Goal: Browse casually

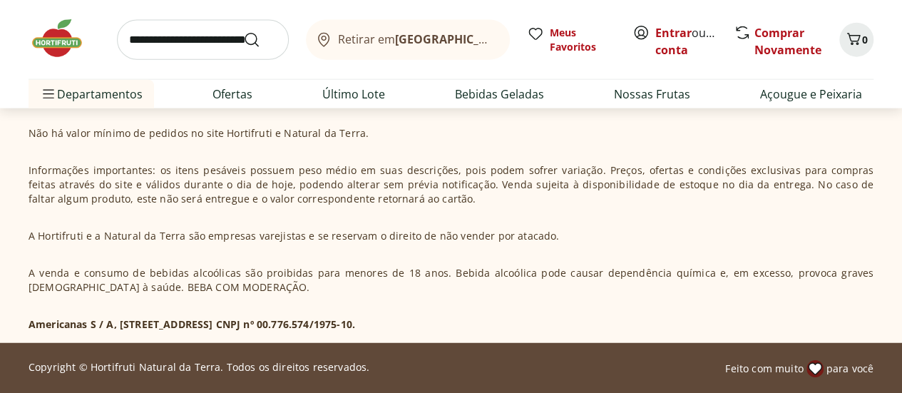
scroll to position [4458, 0]
drag, startPoint x: 908, startPoint y: 14, endPoint x: 912, endPoint y: 426, distance: 412.0
drag, startPoint x: 528, startPoint y: 326, endPoint x: 30, endPoint y: 316, distance: 498.4
click at [30, 316] on div "Não há valor mínimo de pedidos no site Hortifruti e Natural da Terra. Informaçõ…" at bounding box center [451, 228] width 845 height 205
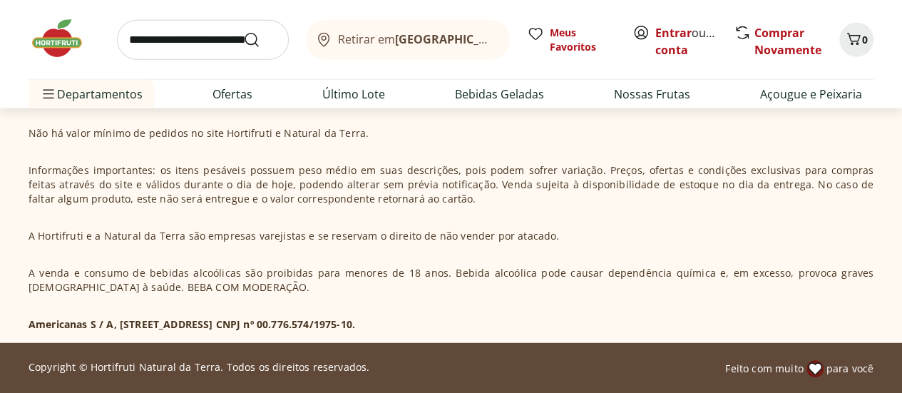
copy p "Americanas S / A, [STREET_ADDRESS] CNPJ nº 00.776.574/1975-10."
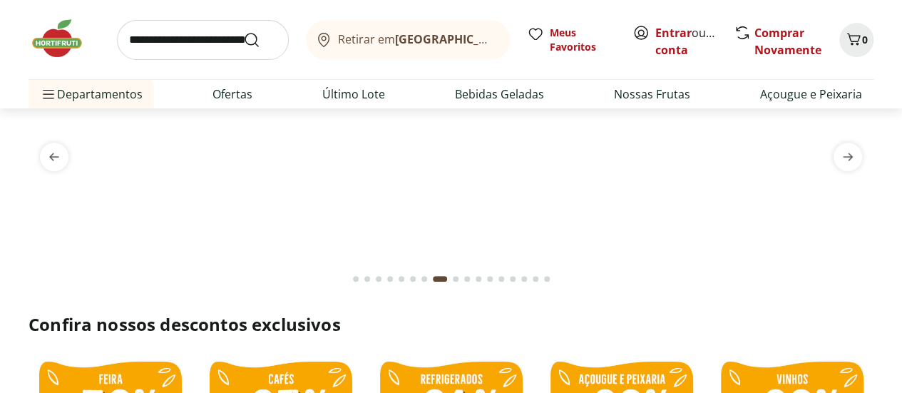
scroll to position [97, 0]
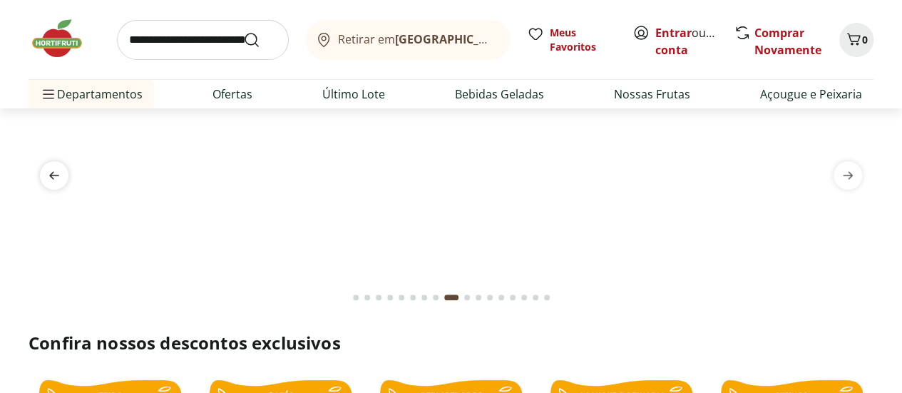
click at [51, 172] on icon "previous" at bounding box center [54, 175] width 10 height 8
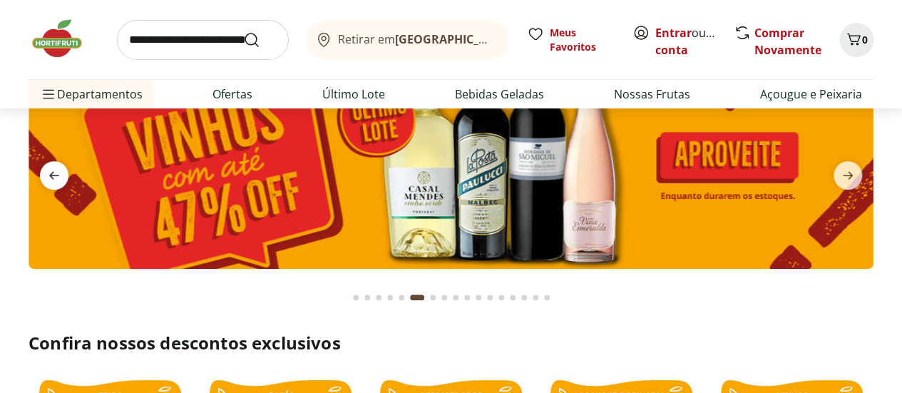
click at [51, 172] on icon "previous" at bounding box center [54, 175] width 10 height 8
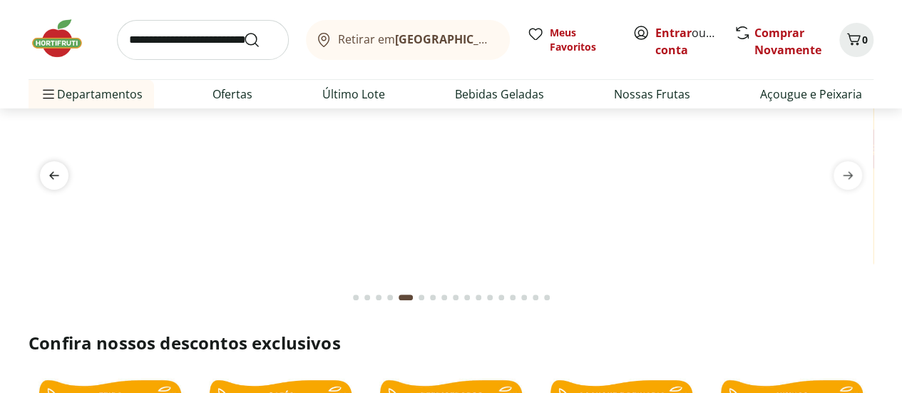
click at [51, 172] on icon "previous" at bounding box center [54, 175] width 10 height 8
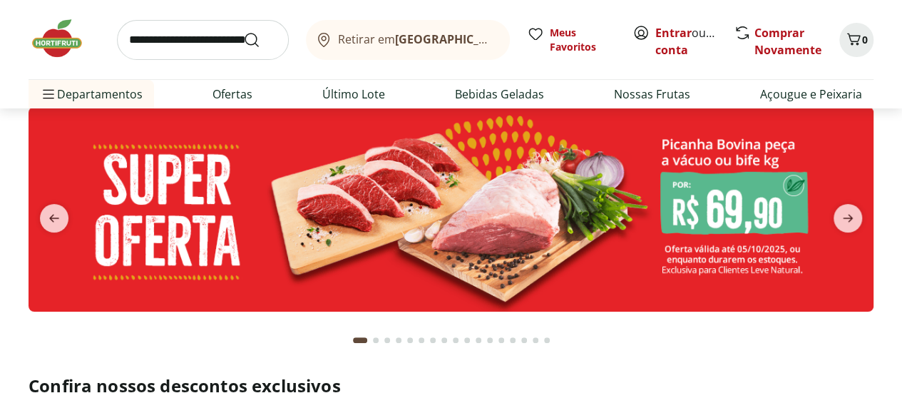
scroll to position [40, 0]
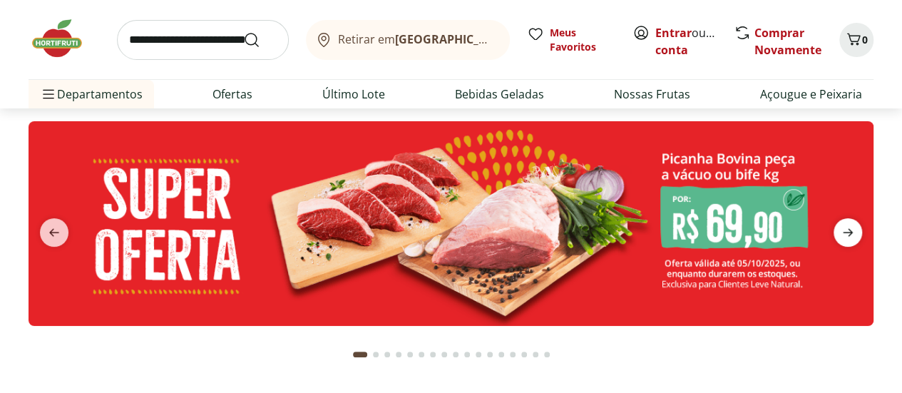
click at [841, 228] on icon "next" at bounding box center [847, 232] width 17 height 17
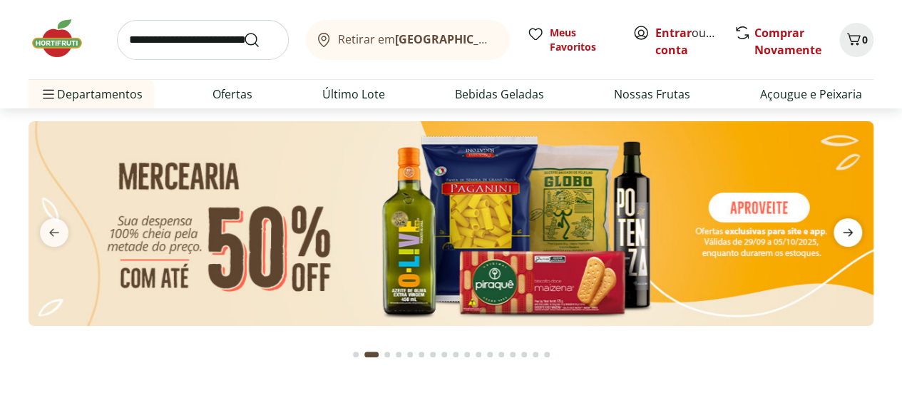
click at [841, 228] on icon "next" at bounding box center [847, 232] width 17 height 17
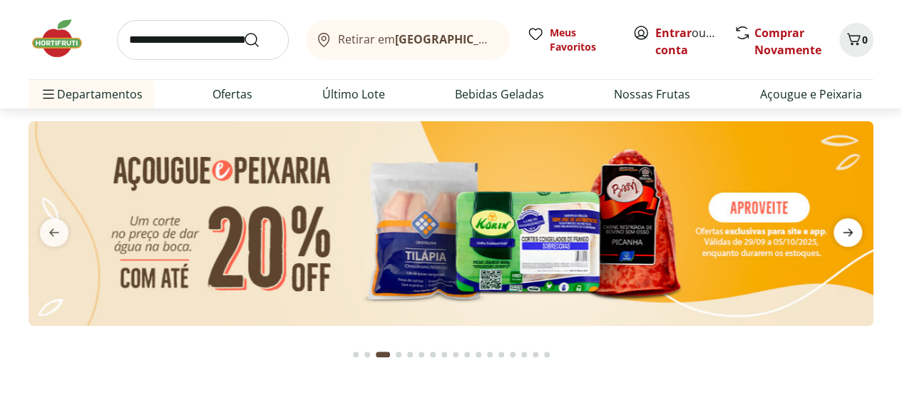
click at [841, 228] on icon "next" at bounding box center [847, 232] width 17 height 17
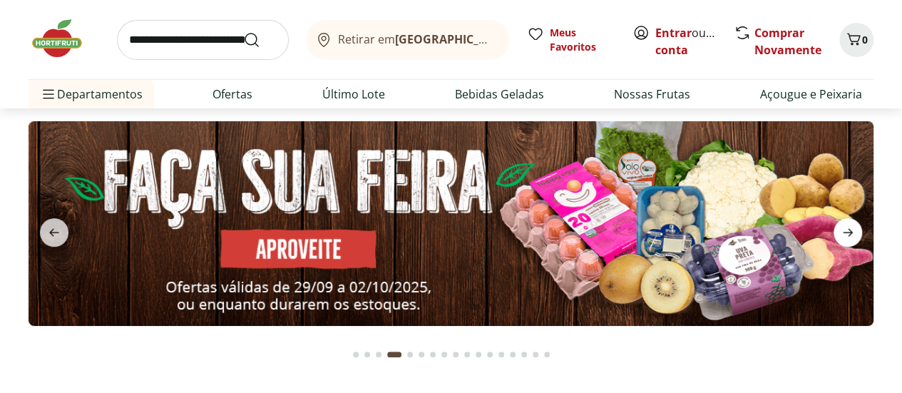
click at [841, 228] on icon "next" at bounding box center [847, 232] width 17 height 17
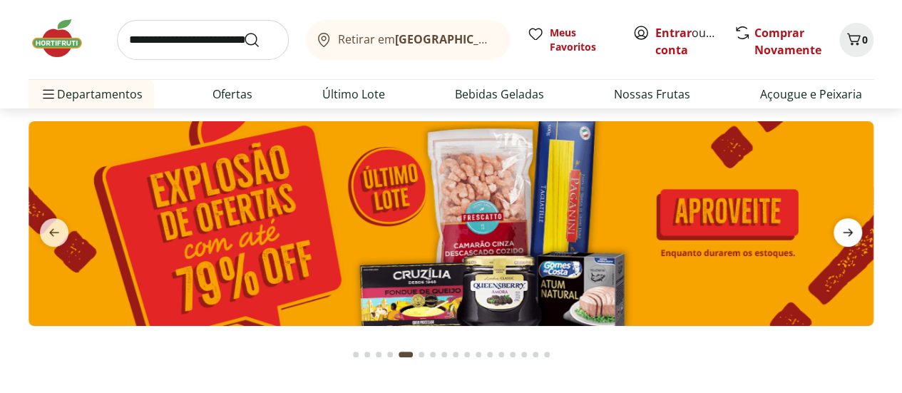
click at [841, 228] on icon "next" at bounding box center [847, 232] width 17 height 17
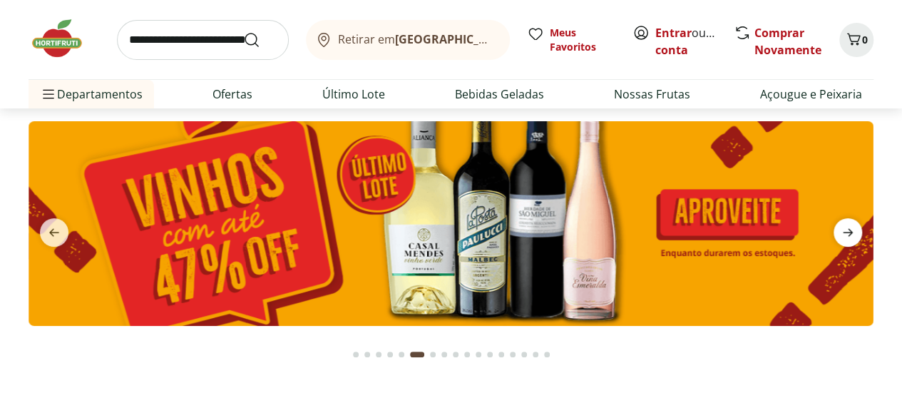
click at [841, 228] on icon "next" at bounding box center [847, 232] width 17 height 17
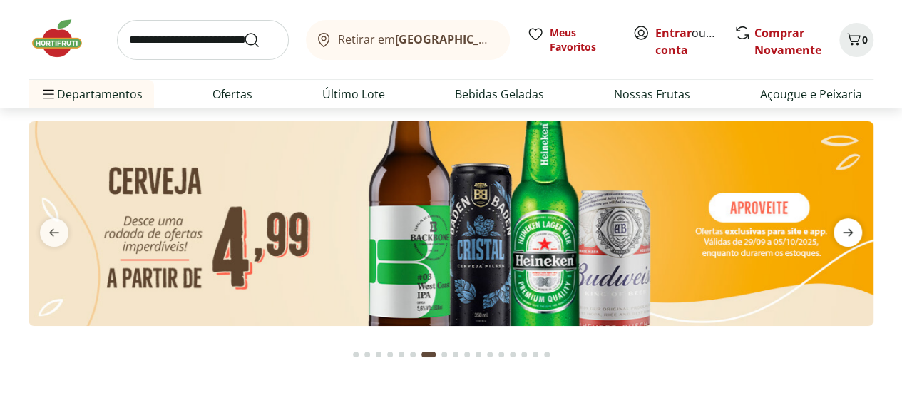
click at [841, 228] on icon "next" at bounding box center [847, 232] width 17 height 17
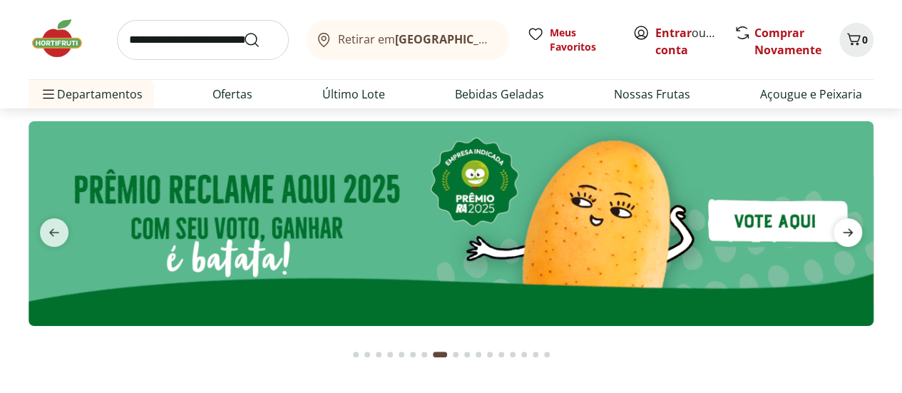
click at [841, 228] on icon "next" at bounding box center [847, 232] width 17 height 17
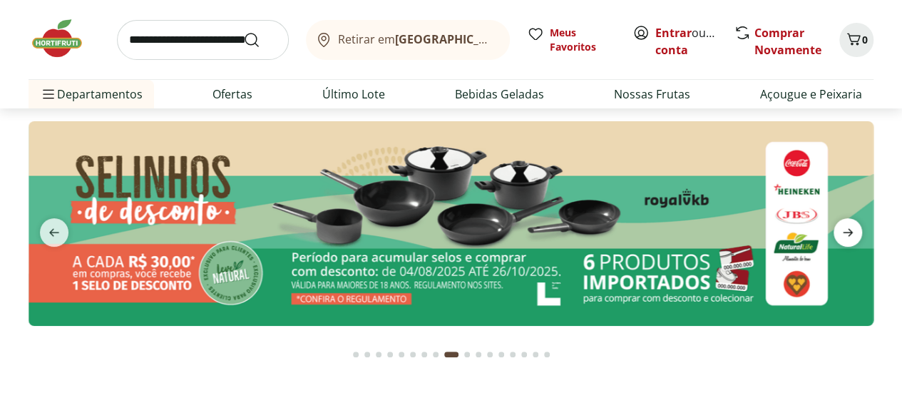
click at [841, 228] on icon "next" at bounding box center [847, 232] width 17 height 17
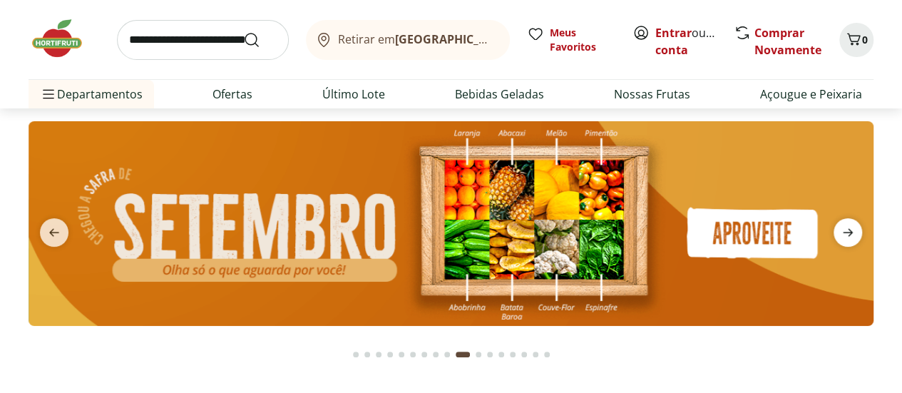
click at [841, 228] on icon "next" at bounding box center [847, 232] width 17 height 17
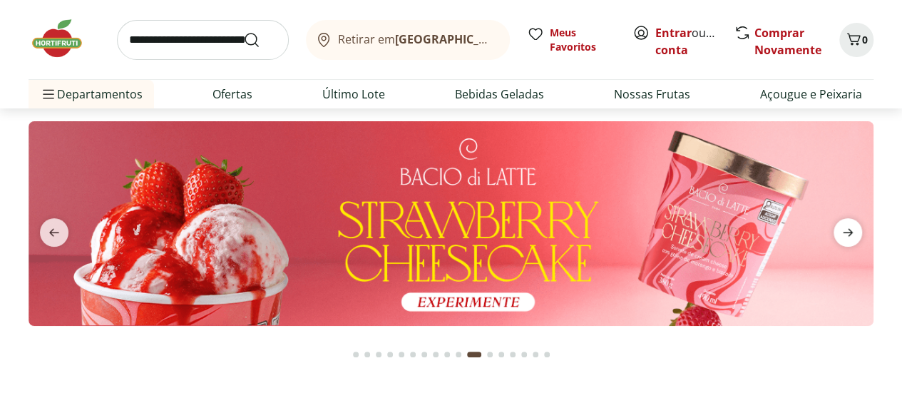
click at [841, 228] on icon "next" at bounding box center [847, 232] width 17 height 17
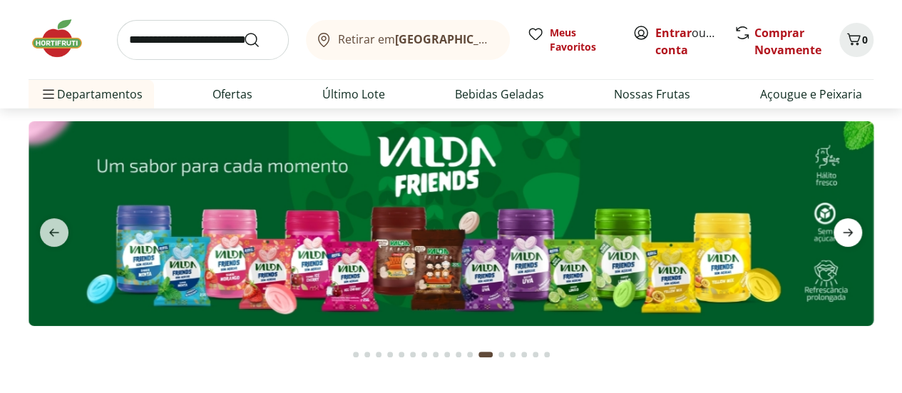
click at [841, 228] on icon "next" at bounding box center [847, 232] width 17 height 17
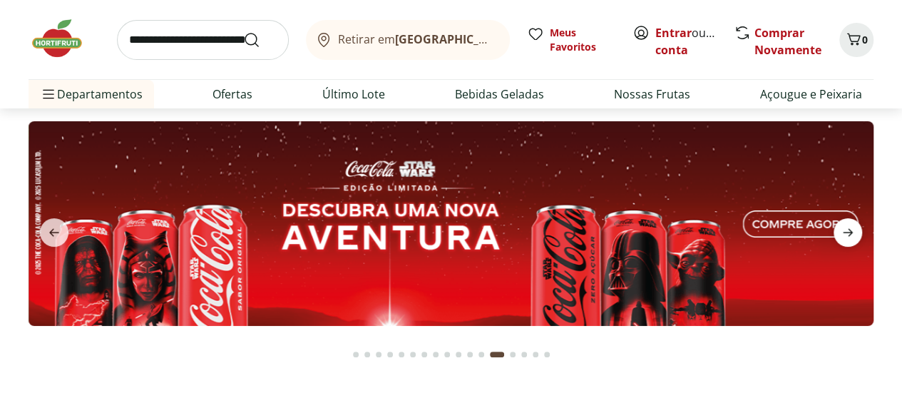
click at [841, 228] on icon "next" at bounding box center [847, 232] width 17 height 17
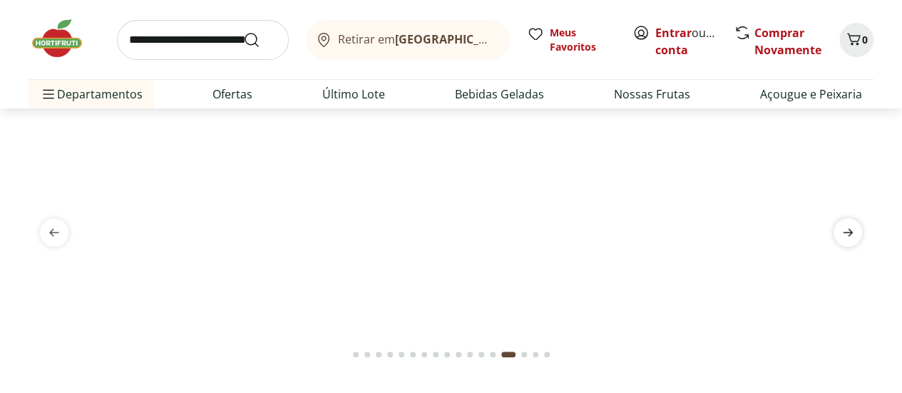
click at [841, 228] on icon "next" at bounding box center [847, 232] width 17 height 17
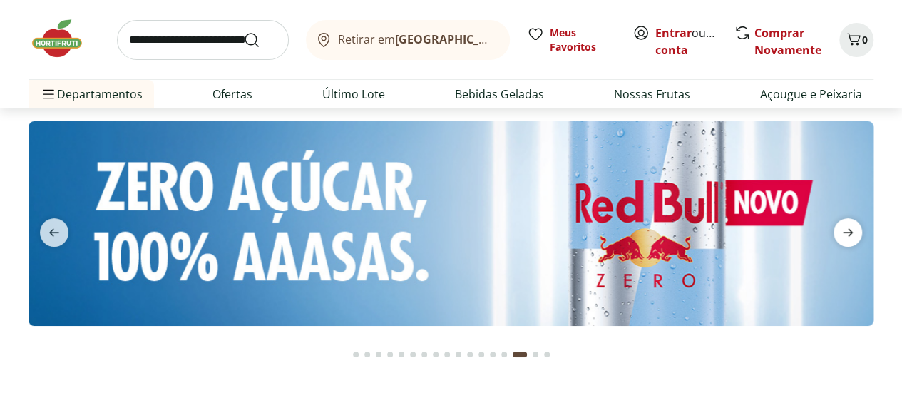
click at [841, 228] on icon "next" at bounding box center [847, 232] width 17 height 17
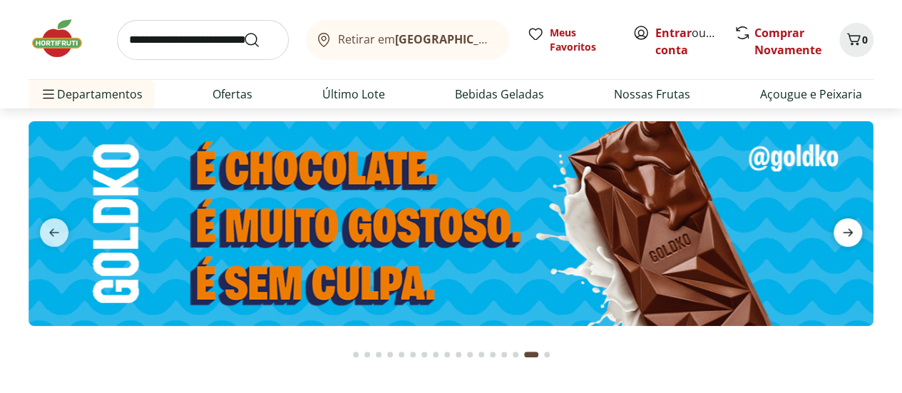
click at [841, 228] on icon "next" at bounding box center [847, 232] width 17 height 17
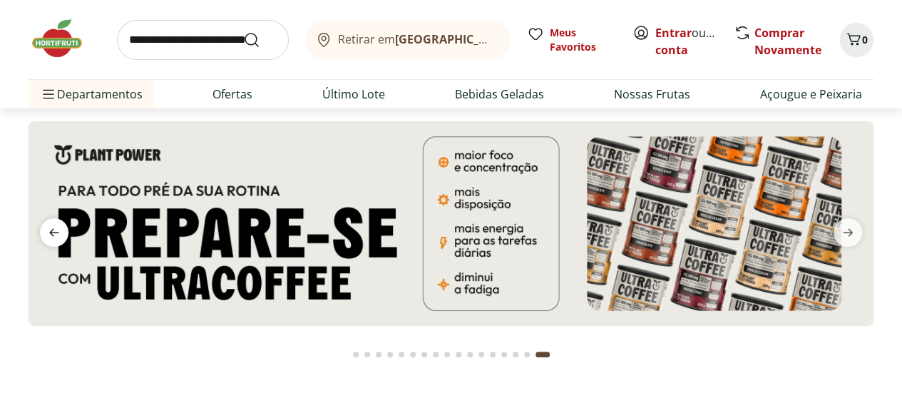
click at [44, 236] on span "previous" at bounding box center [54, 232] width 29 height 29
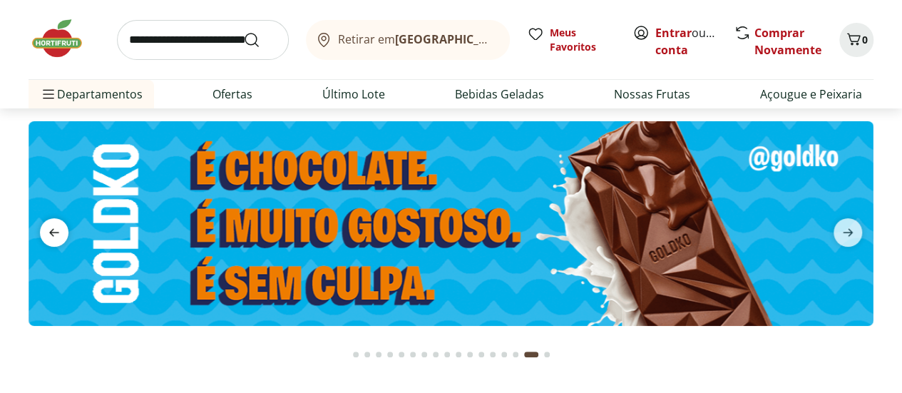
click at [44, 236] on span "previous" at bounding box center [54, 232] width 29 height 29
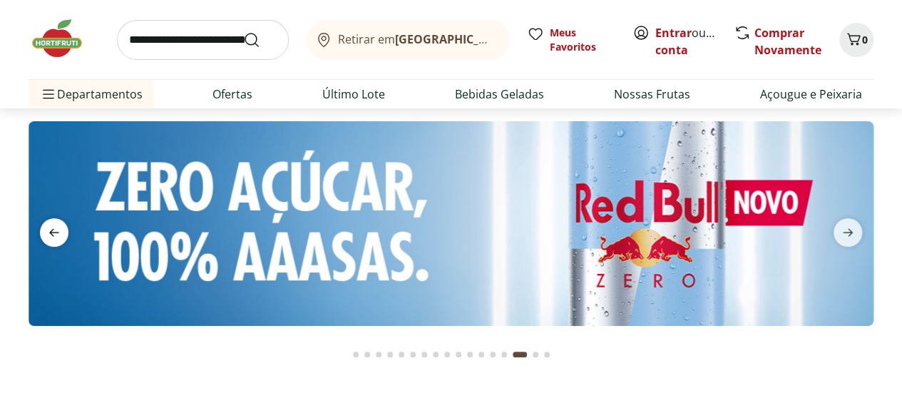
click at [44, 236] on span "previous" at bounding box center [54, 232] width 29 height 29
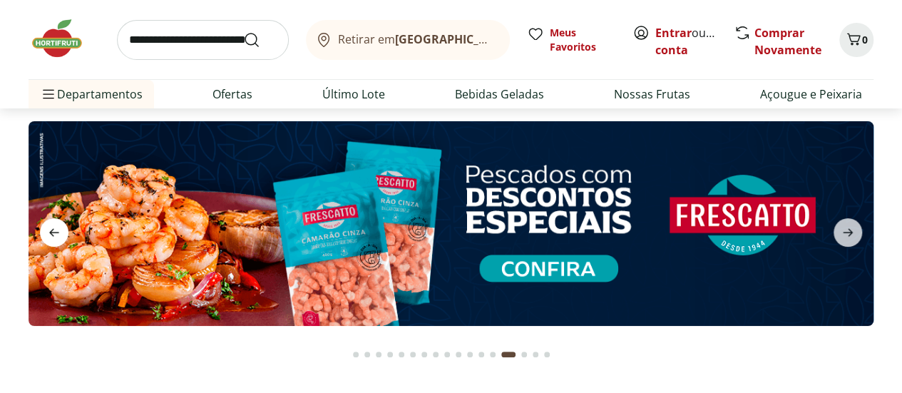
click at [44, 236] on span "previous" at bounding box center [54, 232] width 29 height 29
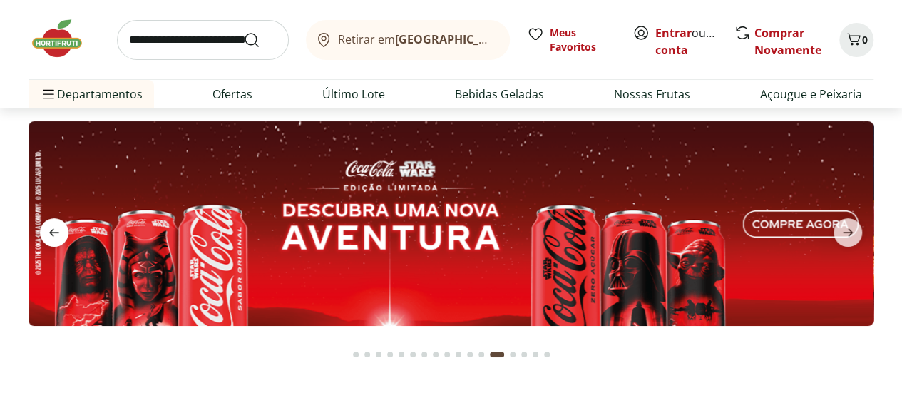
click at [44, 236] on span "previous" at bounding box center [54, 232] width 29 height 29
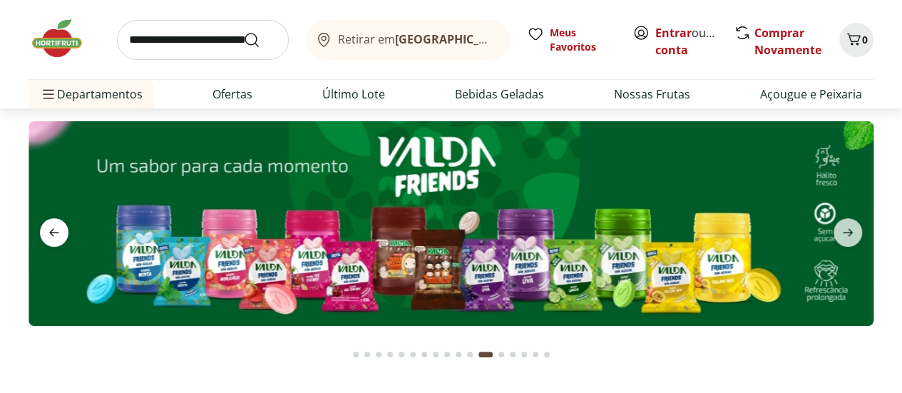
click at [44, 236] on span "previous" at bounding box center [54, 232] width 29 height 29
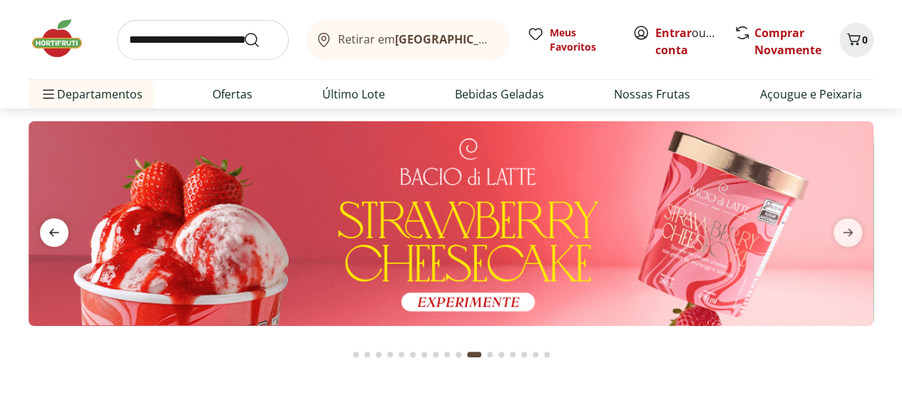
click at [44, 236] on span "previous" at bounding box center [54, 232] width 29 height 29
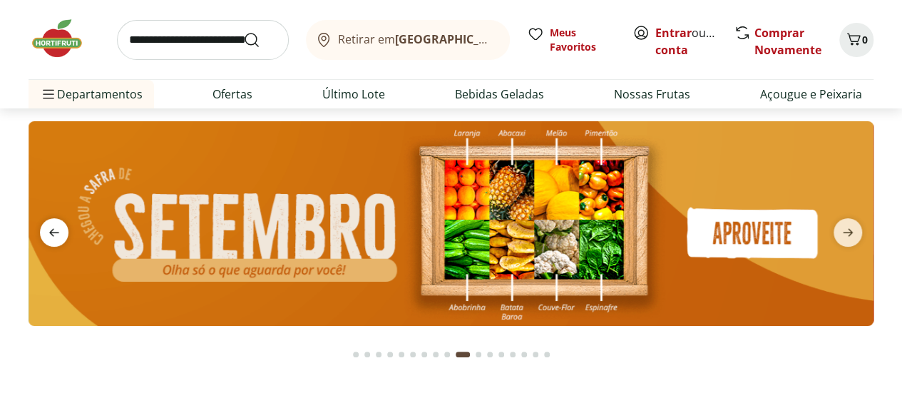
click at [44, 236] on span "previous" at bounding box center [54, 232] width 29 height 29
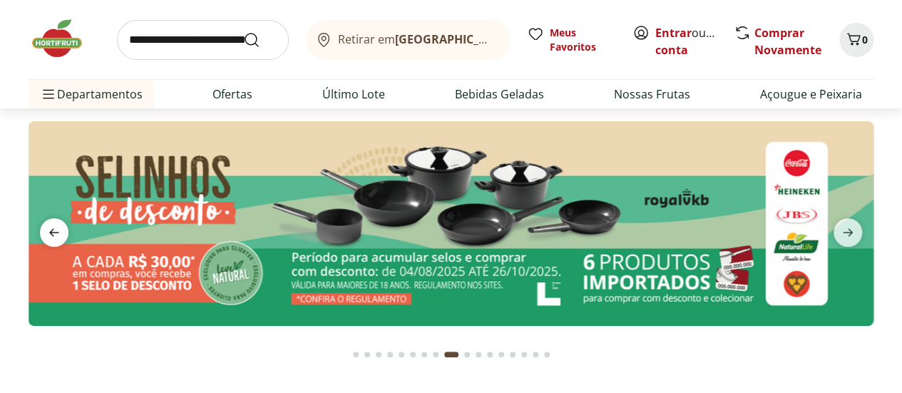
click at [44, 236] on span "previous" at bounding box center [54, 232] width 29 height 29
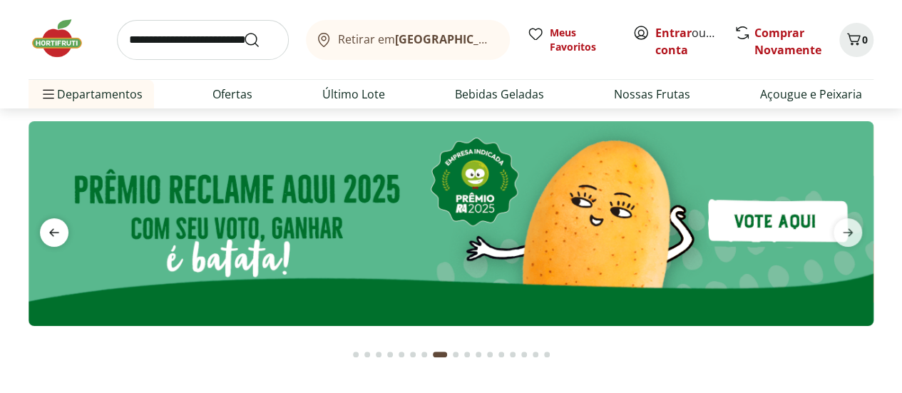
click at [44, 236] on span "previous" at bounding box center [54, 232] width 29 height 29
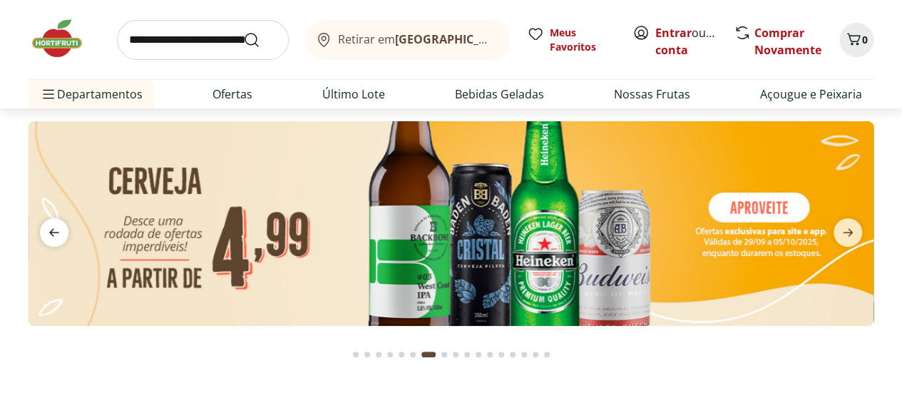
click at [44, 236] on span "previous" at bounding box center [54, 232] width 29 height 29
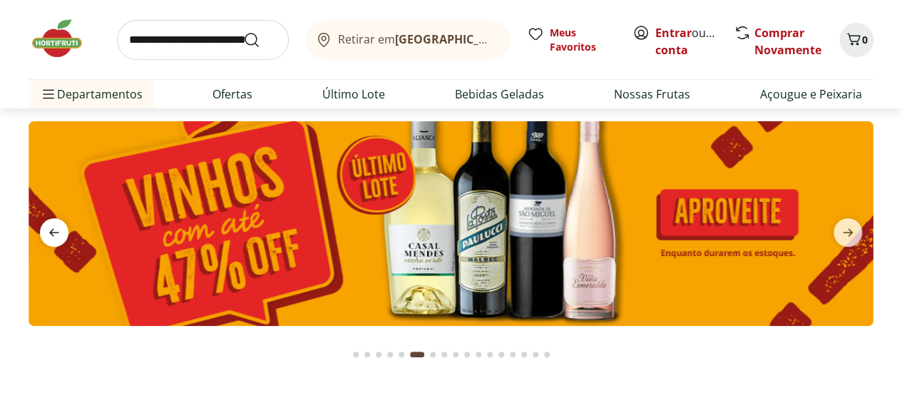
click at [44, 236] on span "previous" at bounding box center [54, 232] width 29 height 29
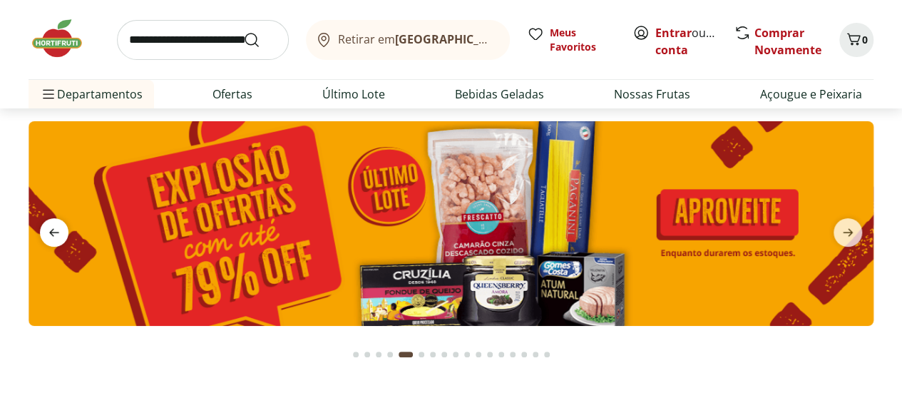
click at [44, 236] on span "previous" at bounding box center [54, 232] width 29 height 29
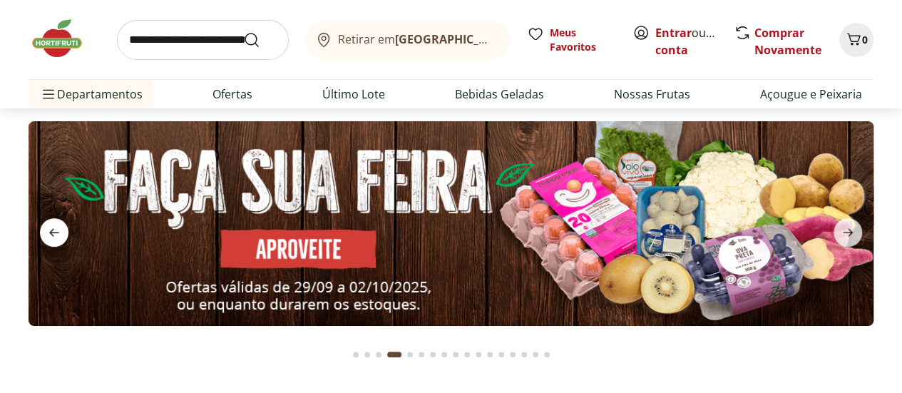
click at [44, 236] on span "previous" at bounding box center [54, 232] width 29 height 29
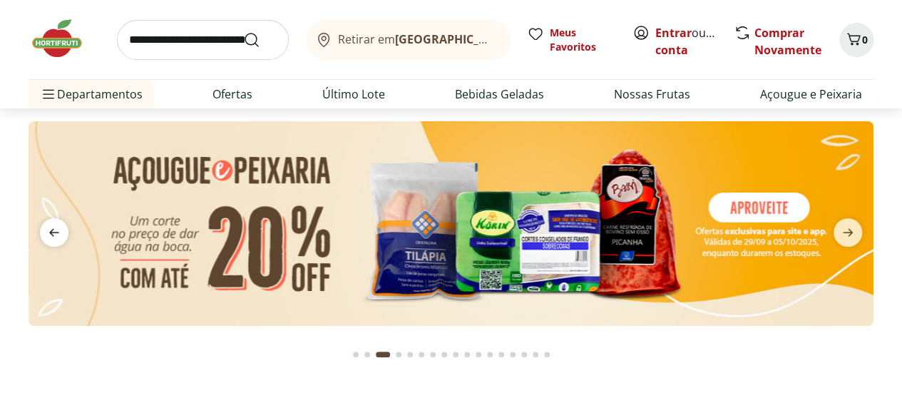
click at [44, 236] on span "previous" at bounding box center [54, 232] width 29 height 29
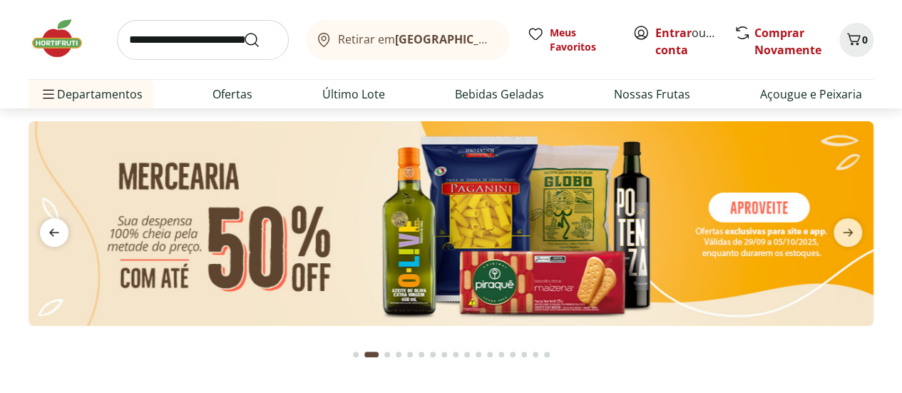
click at [44, 236] on span "previous" at bounding box center [54, 232] width 29 height 29
